Goal: Information Seeking & Learning: Understand process/instructions

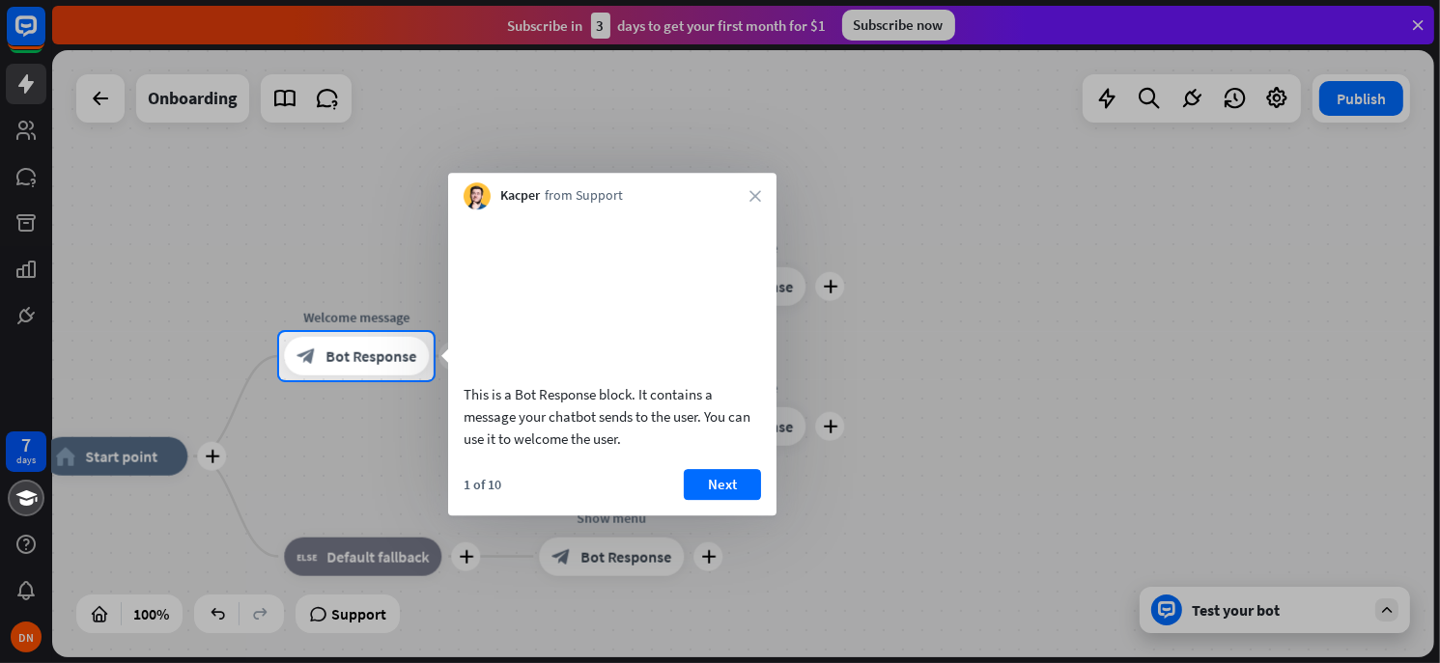
click at [970, 183] on div at bounding box center [720, 166] width 1440 height 332
click at [694, 500] on button "Next" at bounding box center [722, 484] width 77 height 31
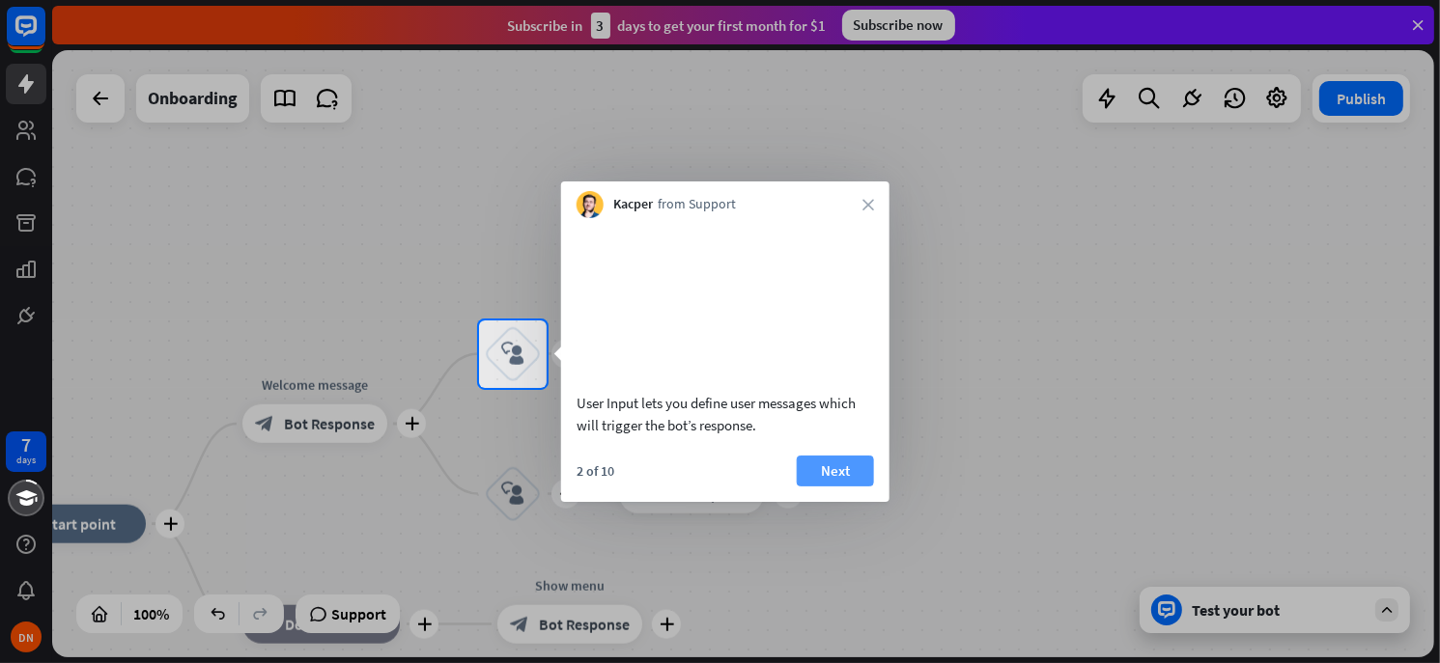
click at [811, 487] on button "Next" at bounding box center [835, 471] width 77 height 31
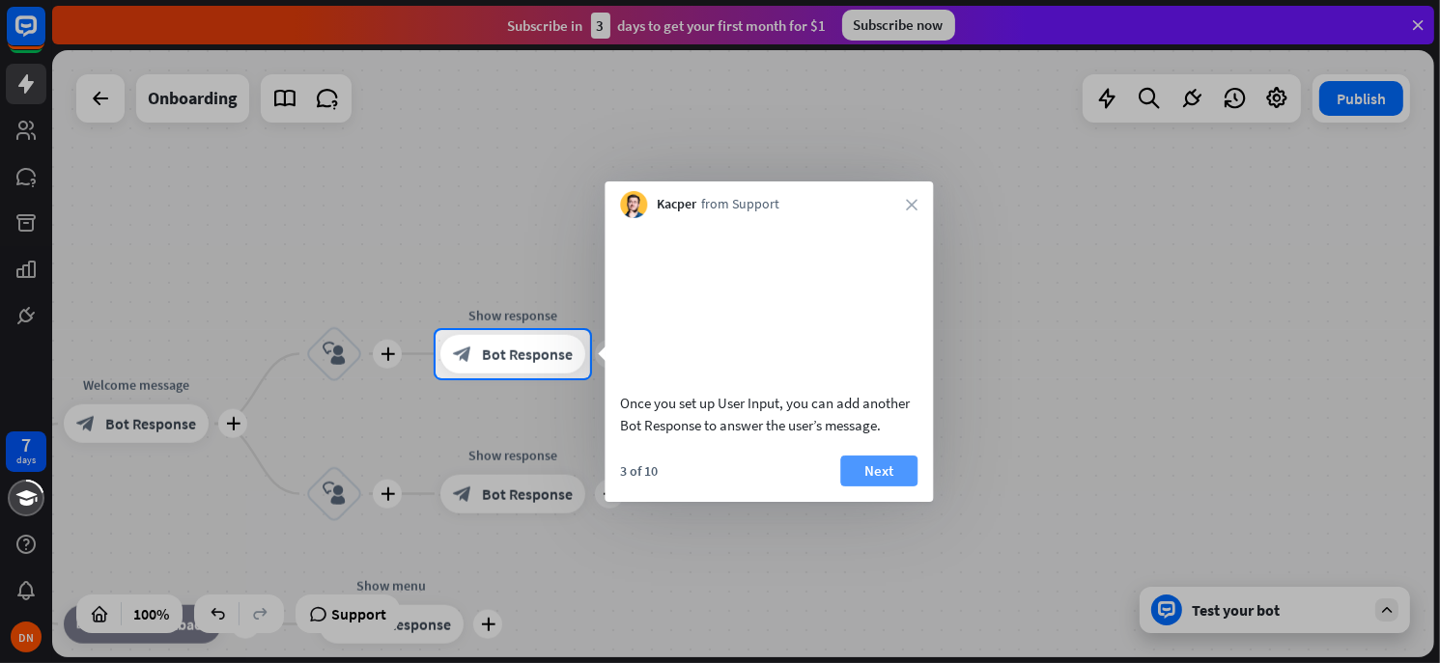
click at [879, 487] on button "Next" at bounding box center [878, 471] width 77 height 31
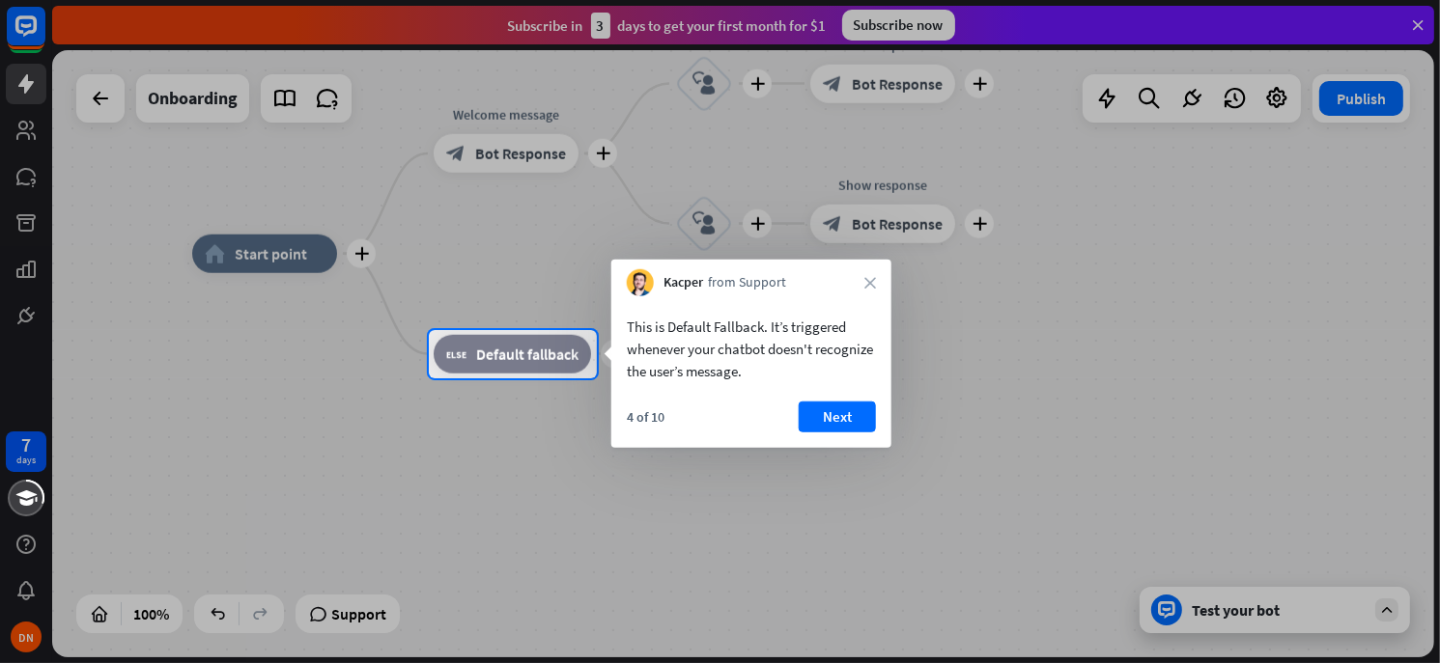
click at [99, 96] on div at bounding box center [720, 165] width 1440 height 330
click at [94, 616] on div at bounding box center [720, 521] width 1440 height 286
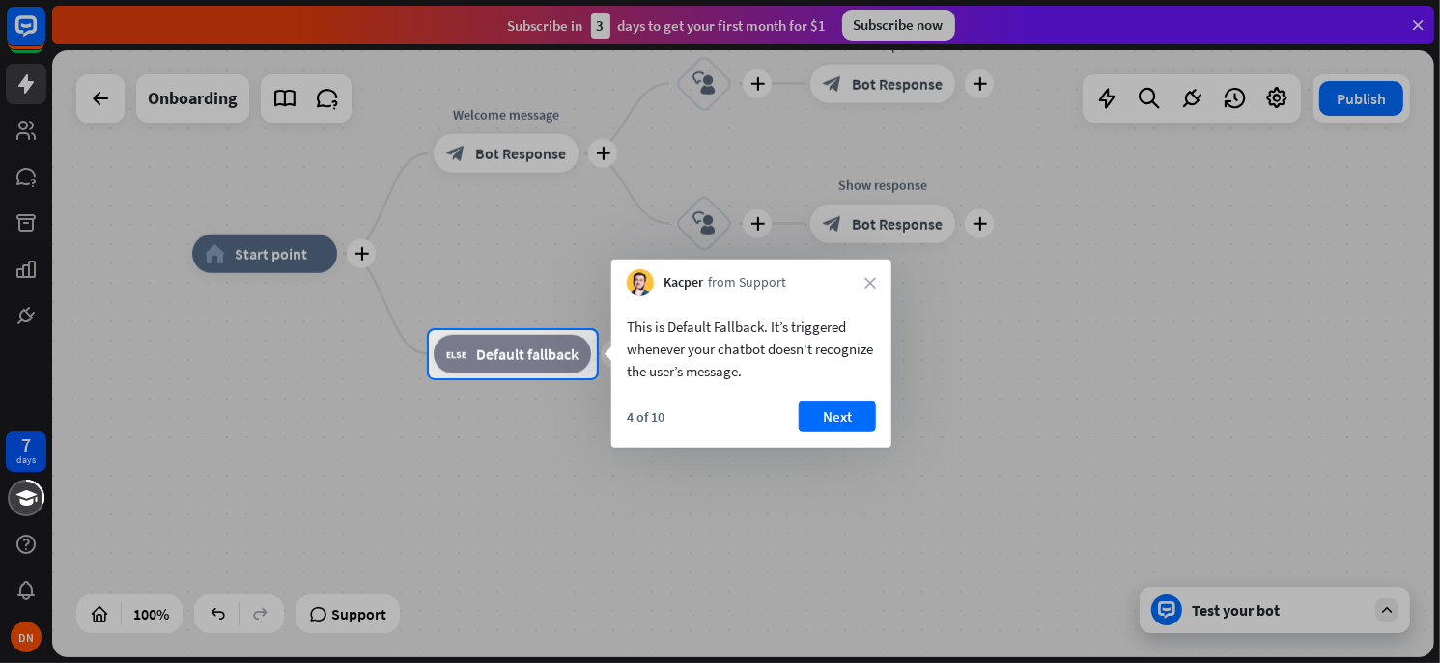
click at [94, 616] on div at bounding box center [720, 521] width 1440 height 286
